Goal: Task Accomplishment & Management: Complete application form

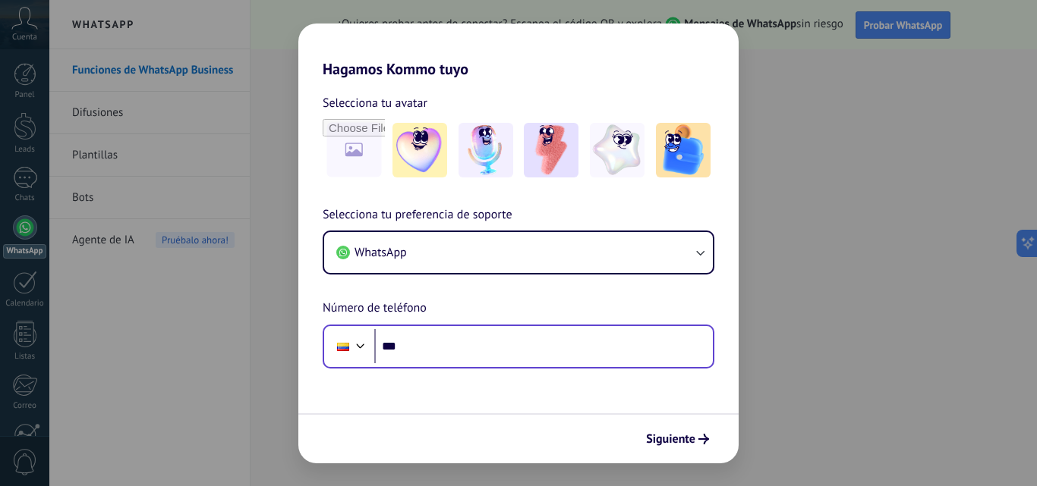
drag, startPoint x: 511, startPoint y: 373, endPoint x: 518, endPoint y: 349, distance: 24.5
click at [513, 360] on form "Selecciona tu avatar Selecciona tu preferencia de soporte WhatsApp Número de te…" at bounding box center [518, 270] width 440 height 385
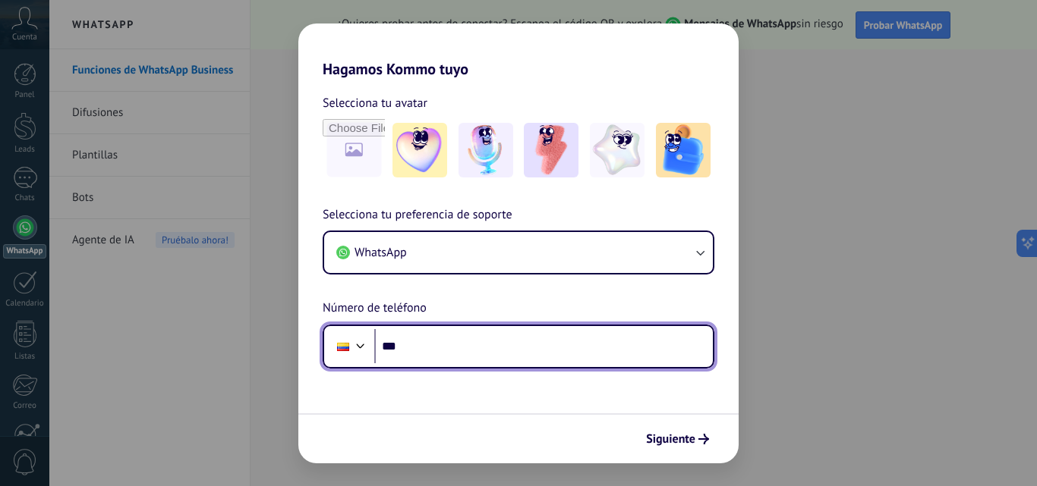
click at [518, 349] on input "***" at bounding box center [543, 346] width 338 height 35
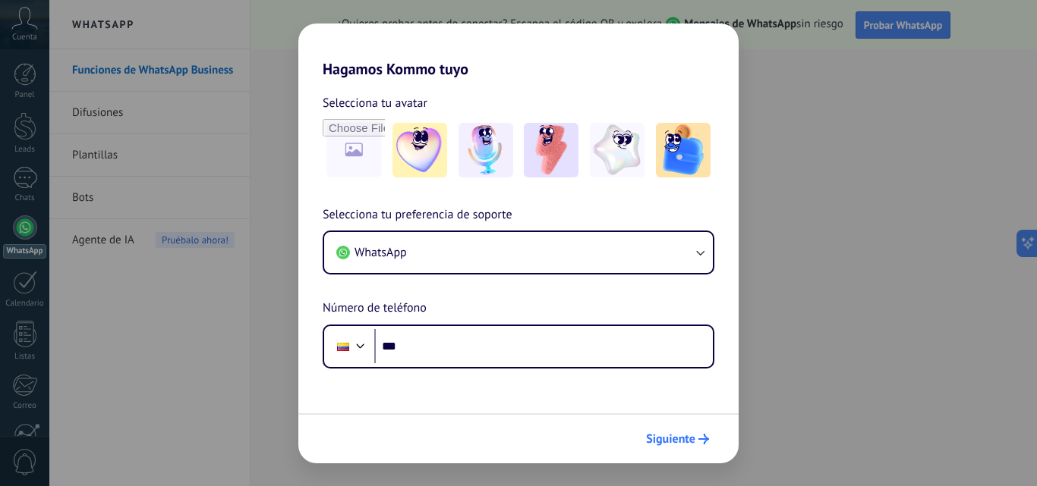
click at [686, 440] on span "Siguiente" at bounding box center [670, 439] width 49 height 11
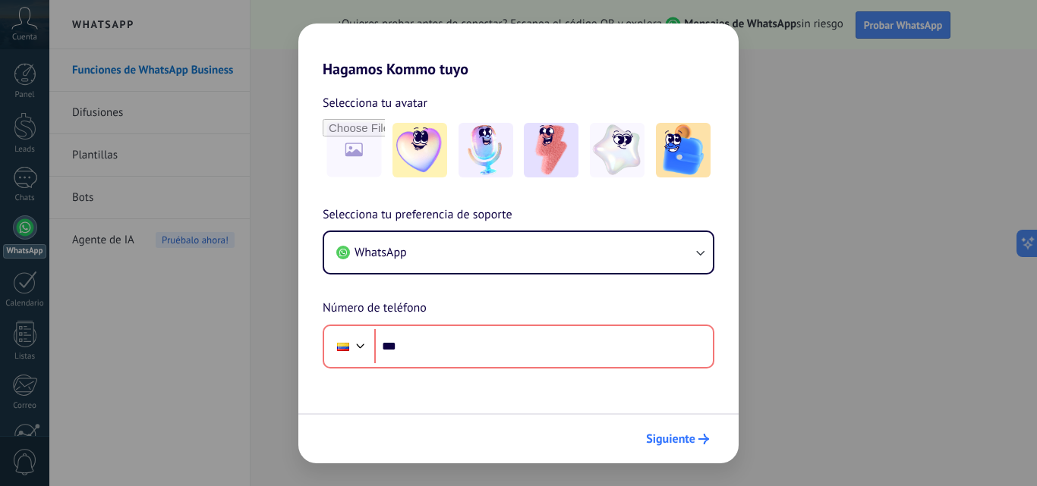
click at [687, 440] on span "Siguiente" at bounding box center [670, 439] width 49 height 11
click at [593, 164] on img at bounding box center [617, 150] width 55 height 55
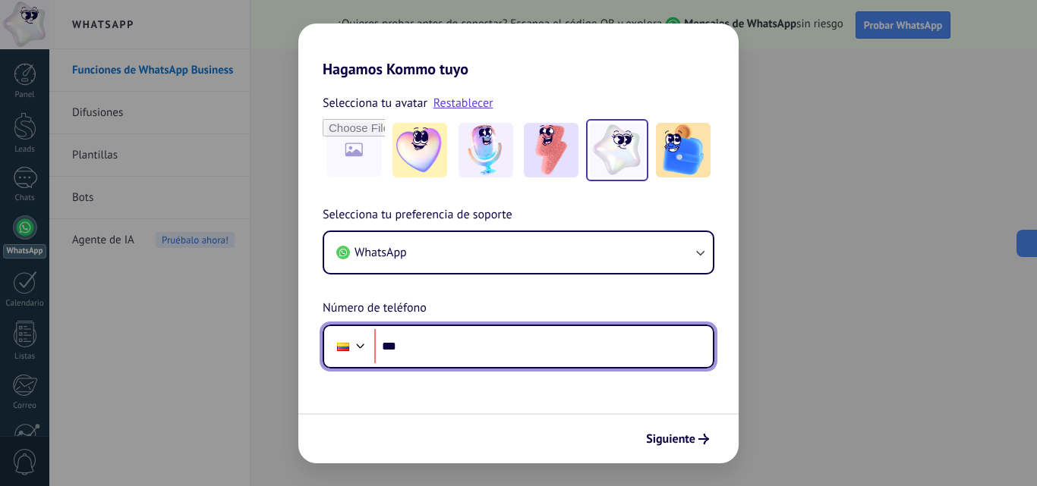
click at [476, 356] on input "***" at bounding box center [543, 346] width 338 height 35
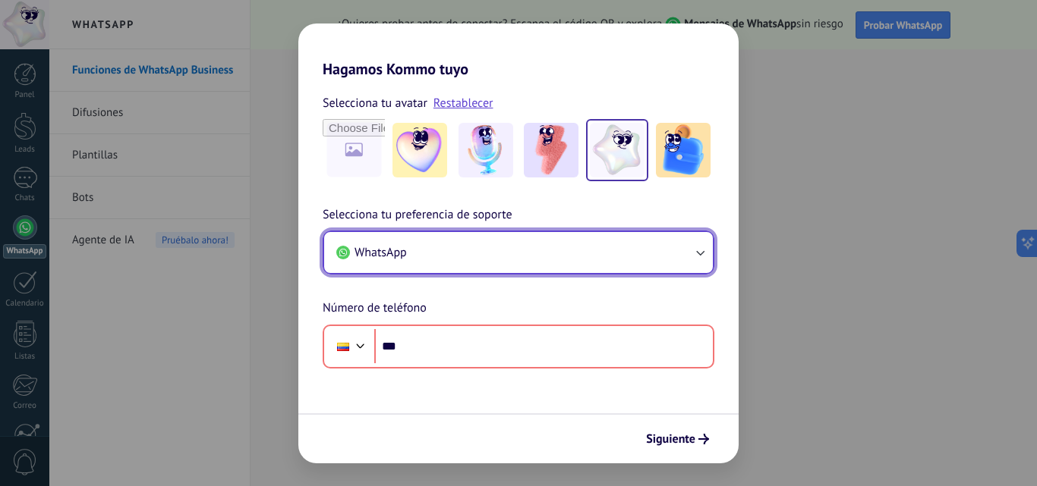
click at [514, 256] on button "WhatsApp" at bounding box center [518, 252] width 389 height 41
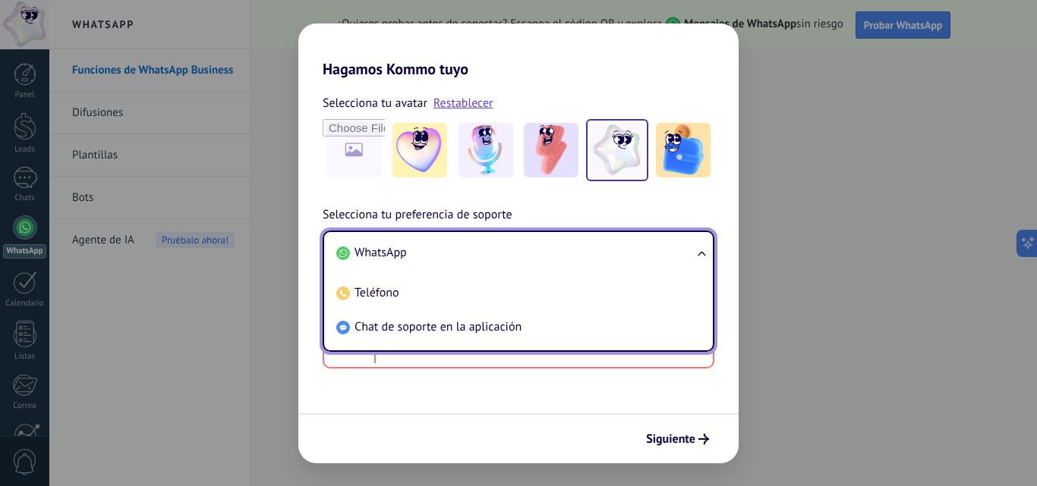
click at [514, 256] on li "WhatsApp" at bounding box center [515, 253] width 370 height 34
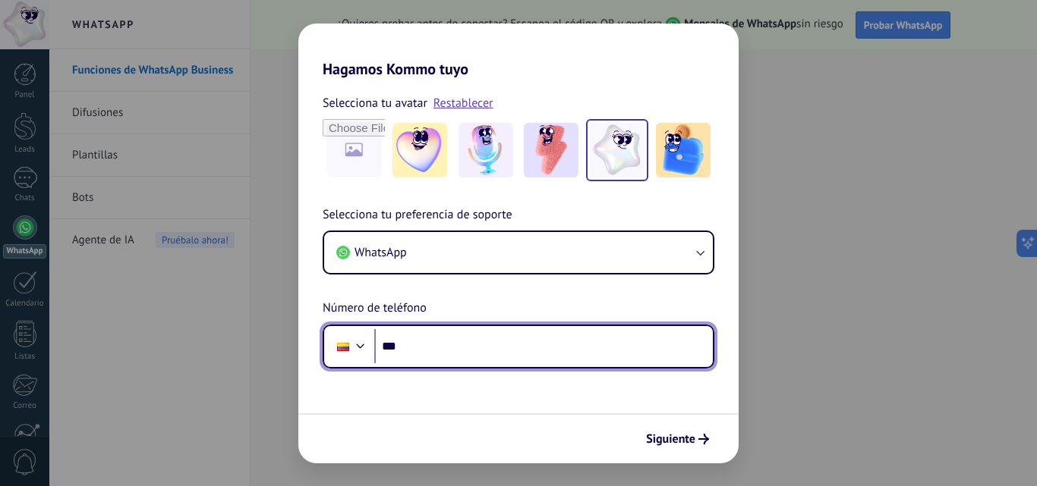
click at [489, 346] on input "***" at bounding box center [543, 346] width 338 height 35
type input "**********"
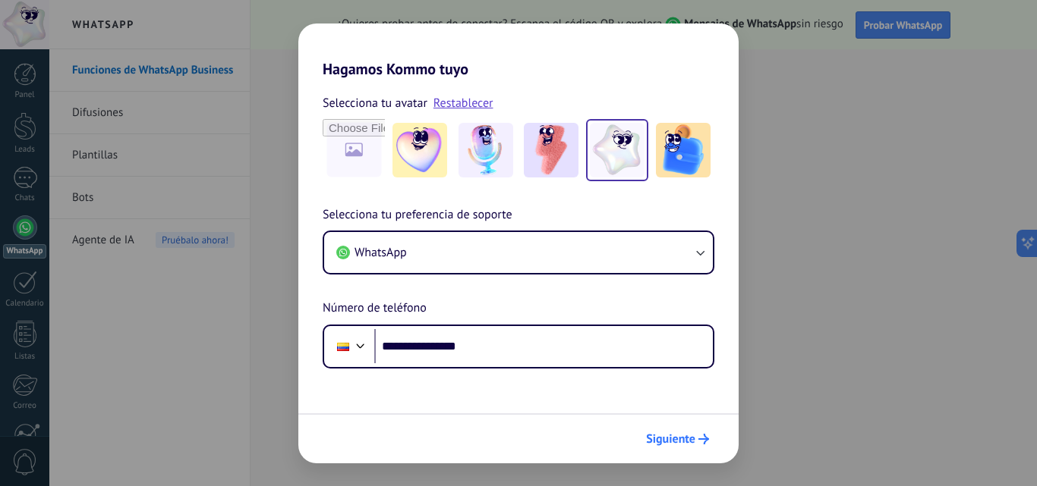
click at [697, 442] on span "Siguiente" at bounding box center [677, 439] width 63 height 11
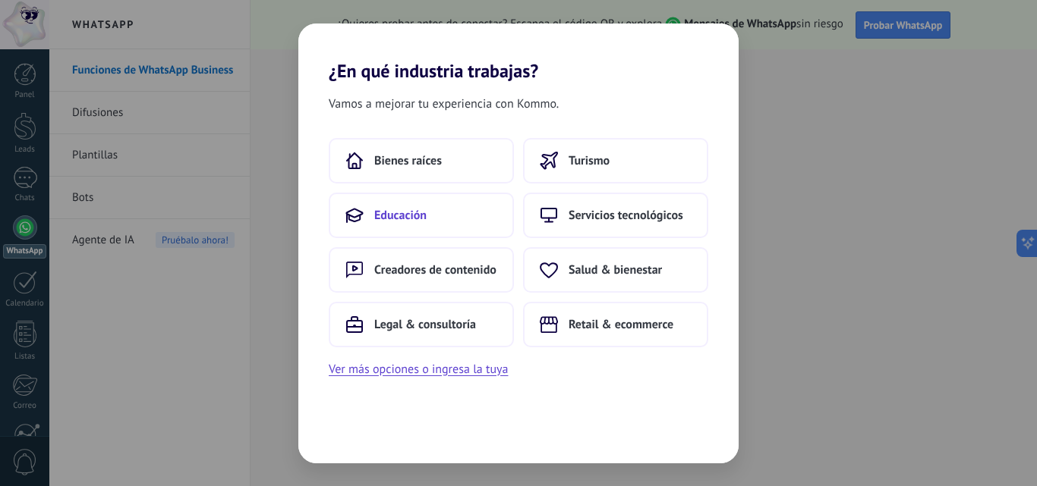
click at [466, 221] on button "Educación" at bounding box center [421, 216] width 185 height 46
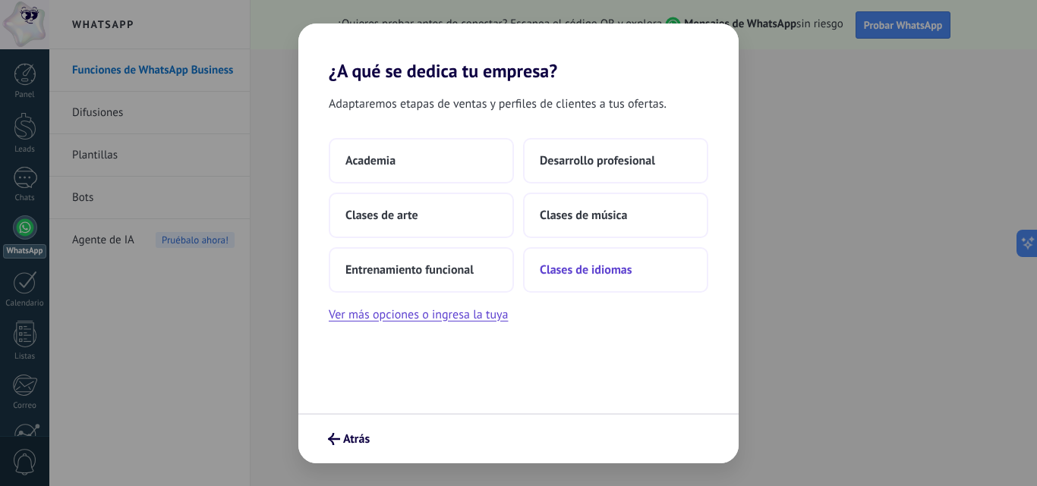
click at [538, 265] on button "Clases de idiomas" at bounding box center [615, 270] width 185 height 46
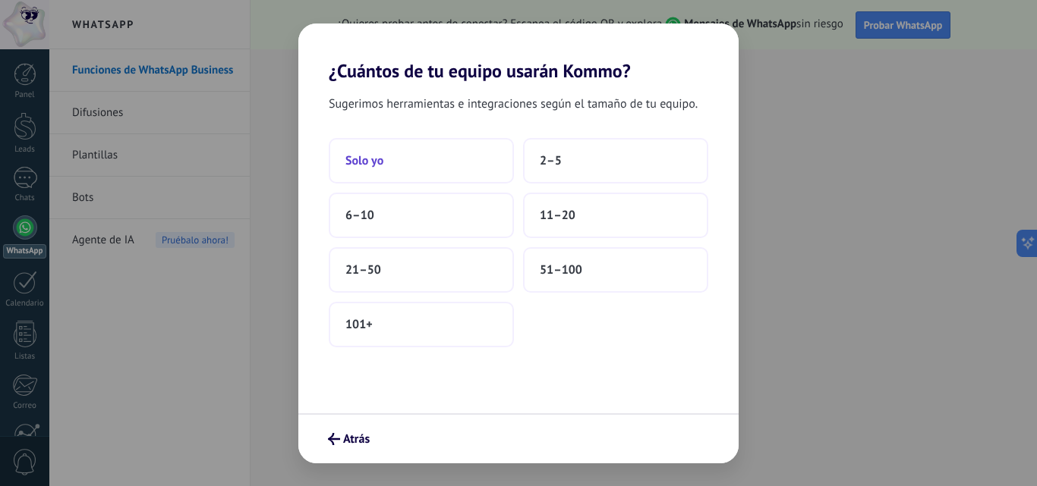
click at [467, 162] on button "Solo yo" at bounding box center [421, 161] width 185 height 46
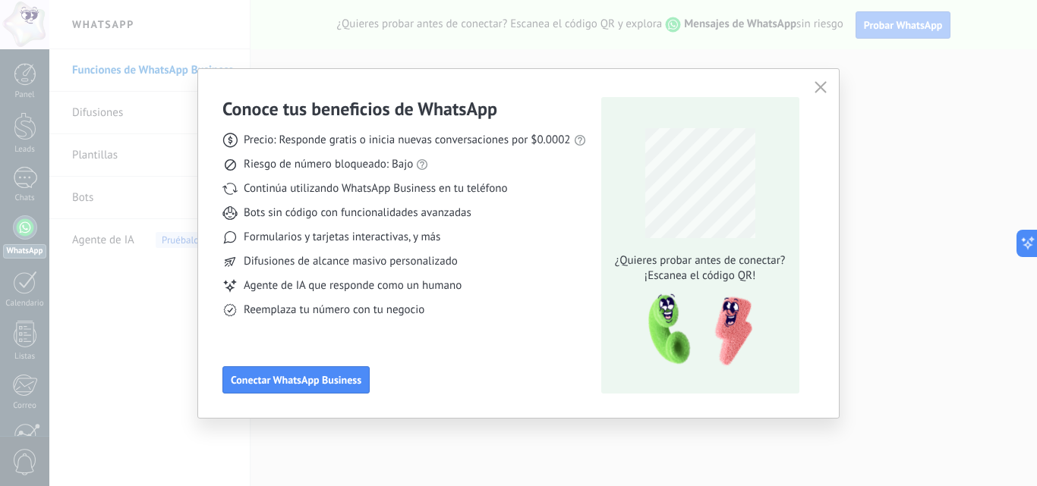
click at [810, 95] on button "button" at bounding box center [820, 87] width 20 height 21
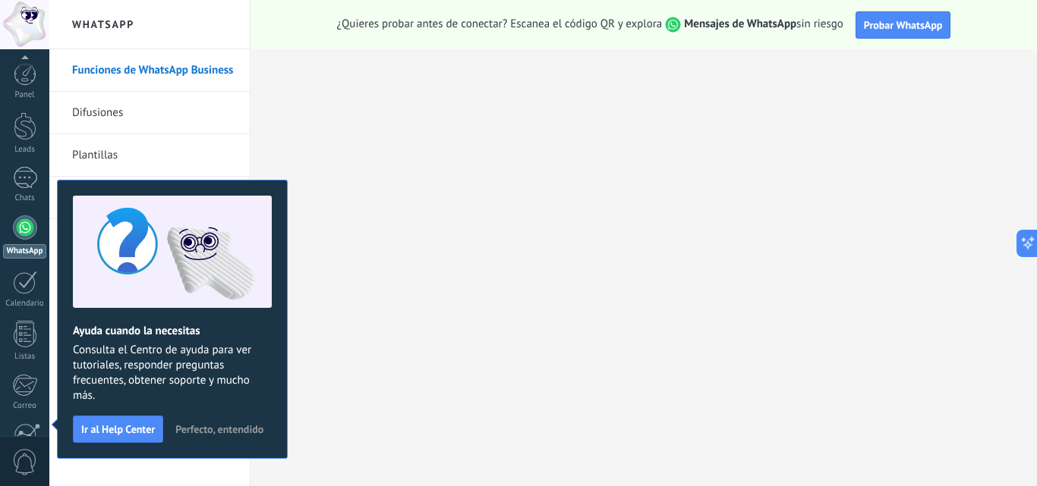
scroll to position [145, 0]
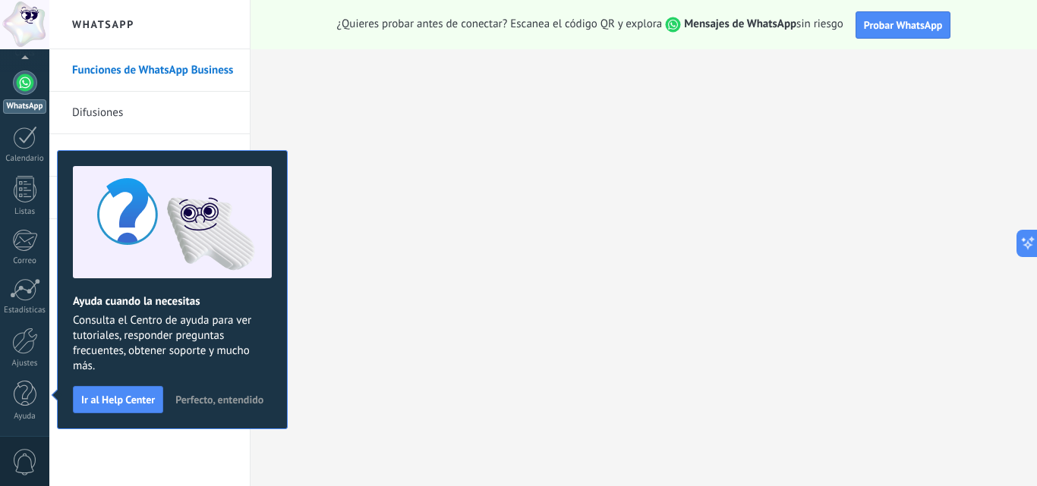
click at [83, 21] on h2 "WhatsApp" at bounding box center [149, 24] width 162 height 49
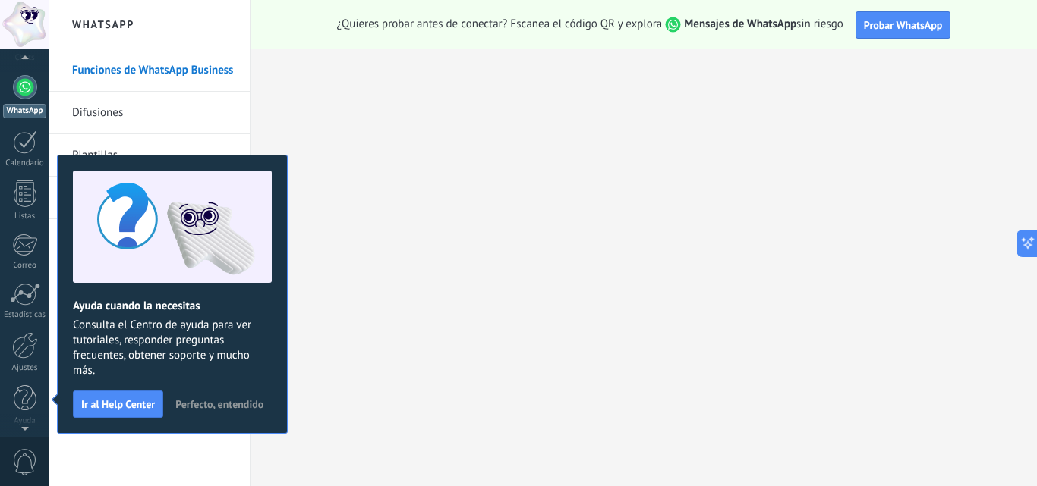
click at [30, 25] on div at bounding box center [24, 24] width 49 height 49
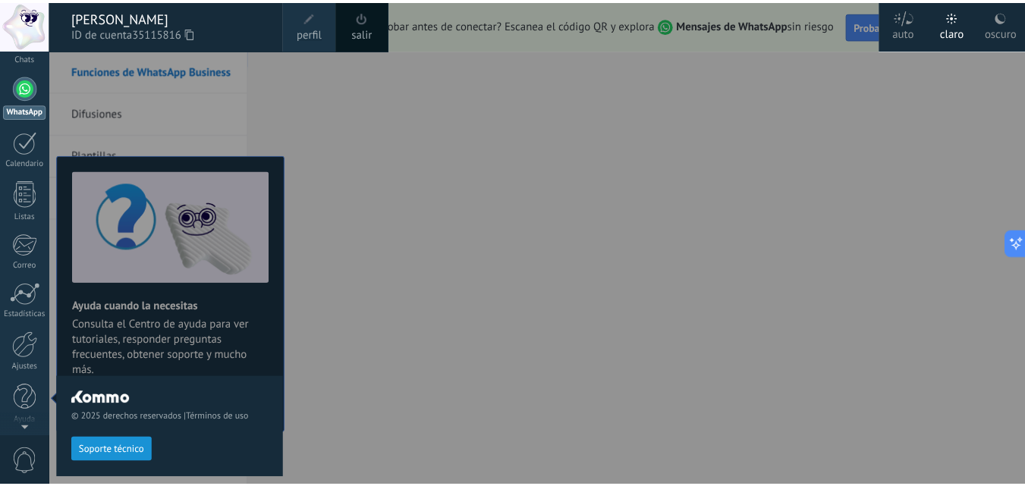
scroll to position [0, 0]
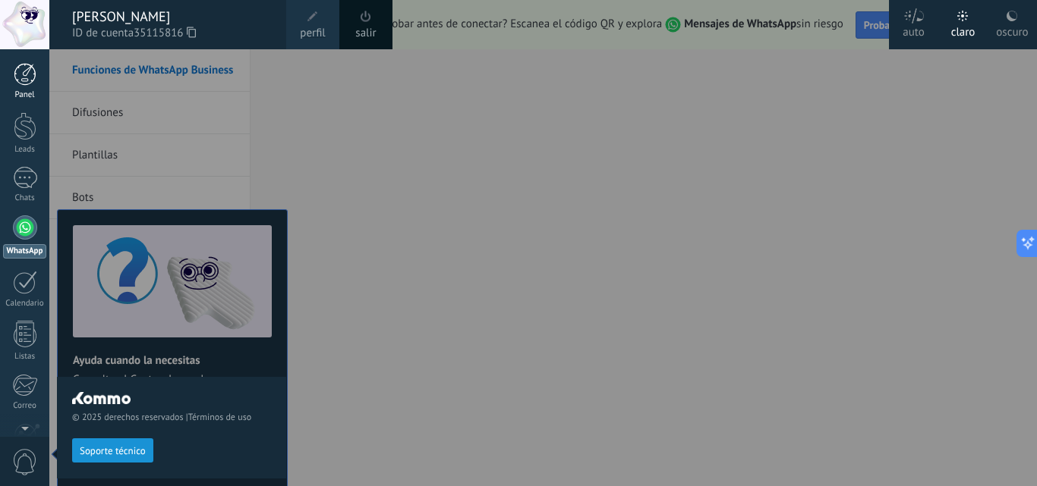
click at [36, 65] on div at bounding box center [25, 74] width 23 height 23
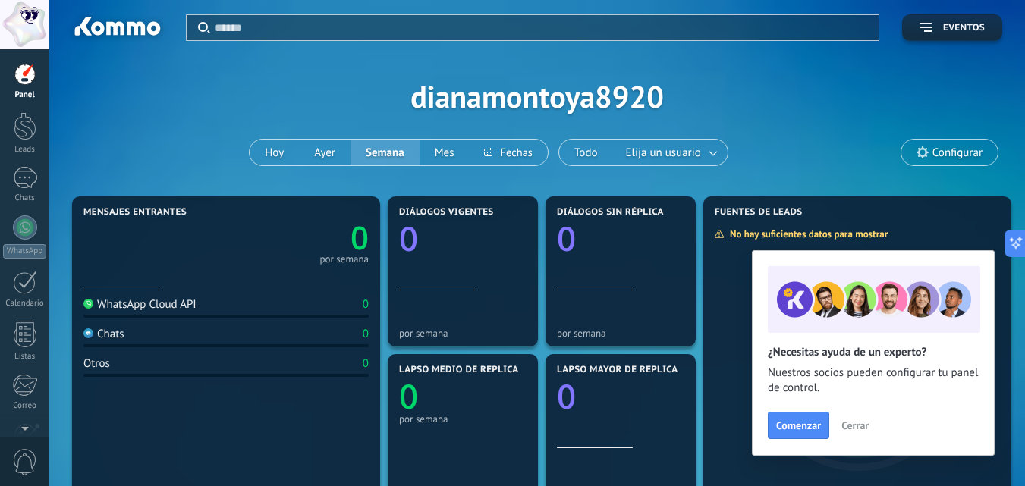
click at [21, 2] on div at bounding box center [24, 24] width 49 height 49
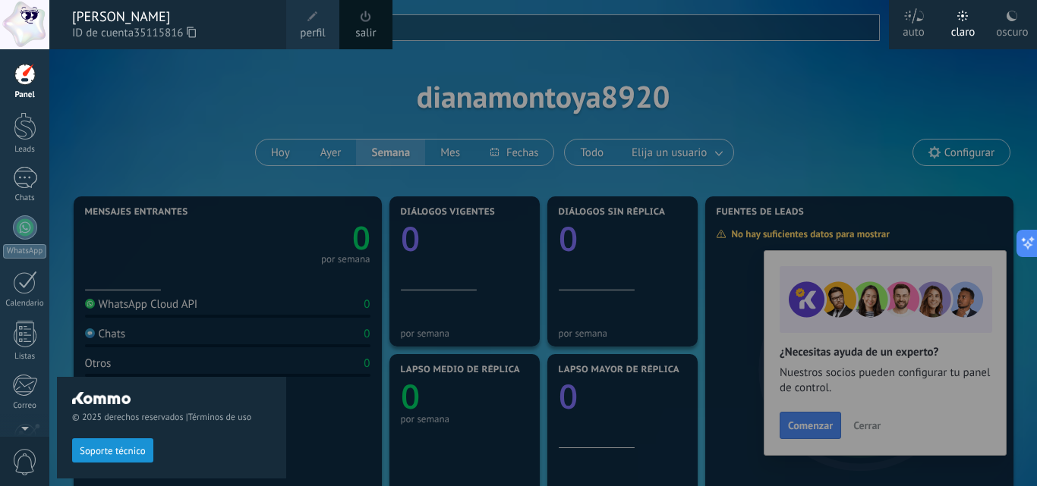
click at [363, 42] on div "salir" at bounding box center [365, 24] width 53 height 49
